Goal: Go to known website: Access a specific website the user already knows

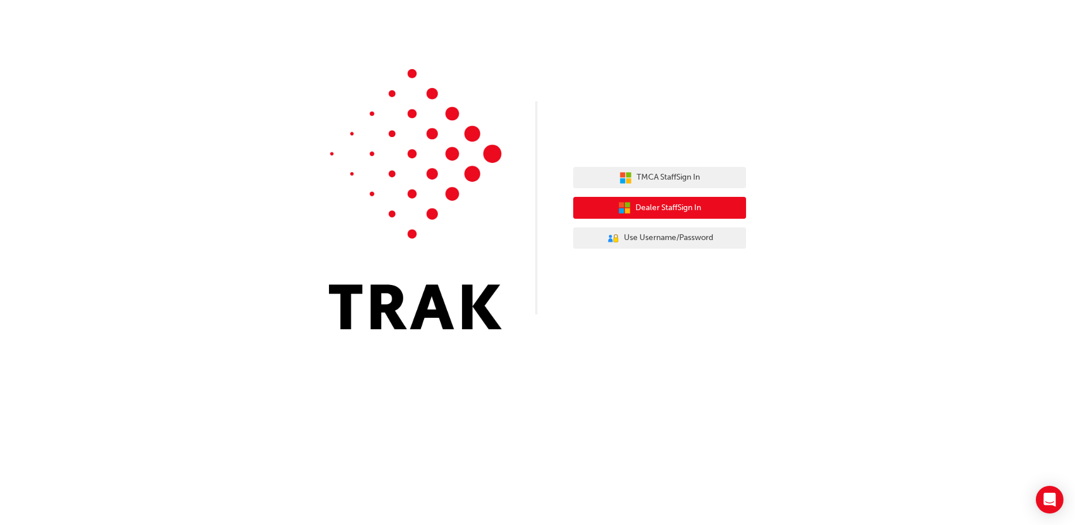
click at [633, 211] on button "Dealer Staff Sign In" at bounding box center [659, 208] width 173 height 22
